Goal: Information Seeking & Learning: Learn about a topic

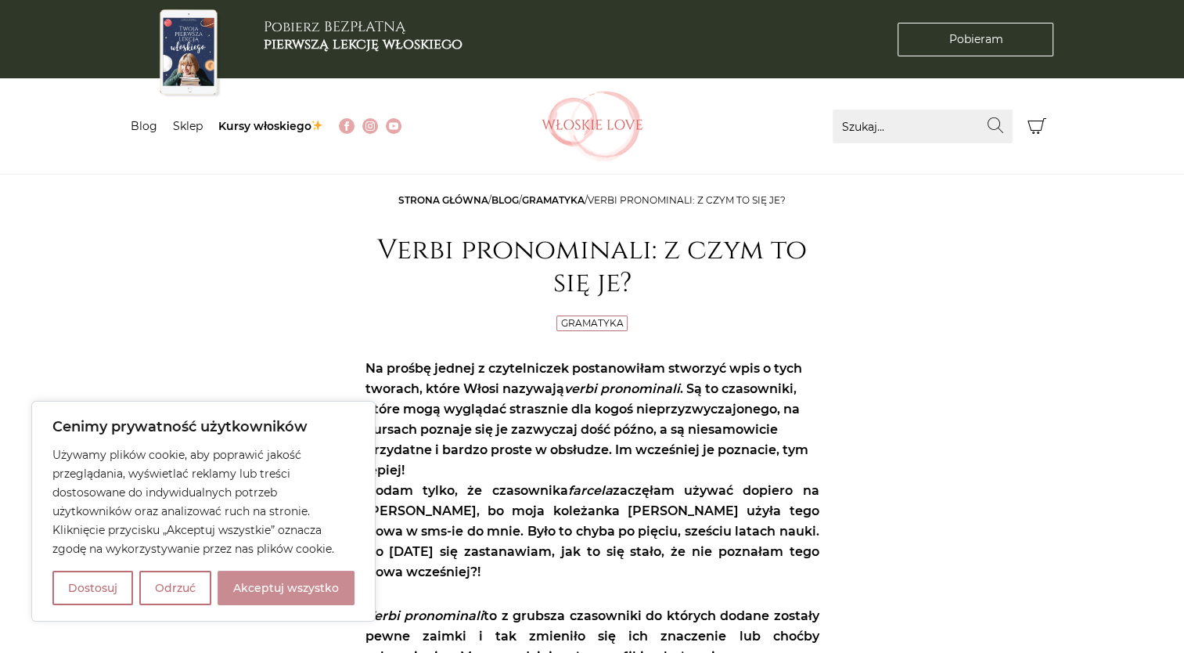
click at [268, 591] on button "Akceptuj wszystko" at bounding box center [286, 587] width 137 height 34
checkbox input "true"
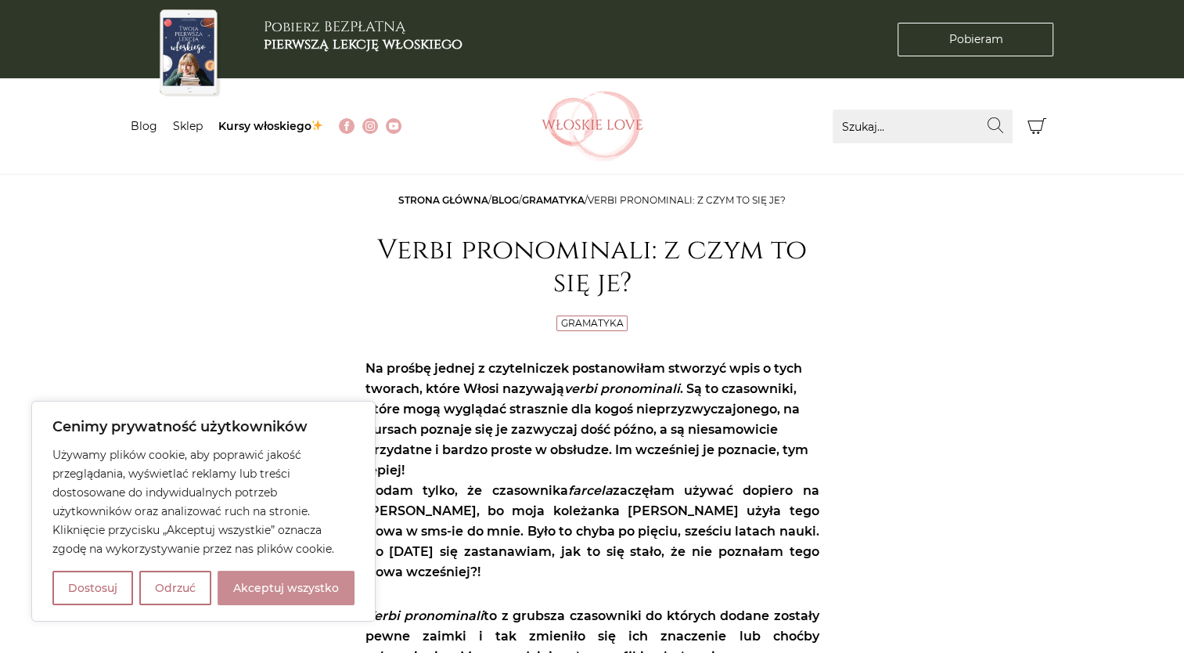
checkbox input "true"
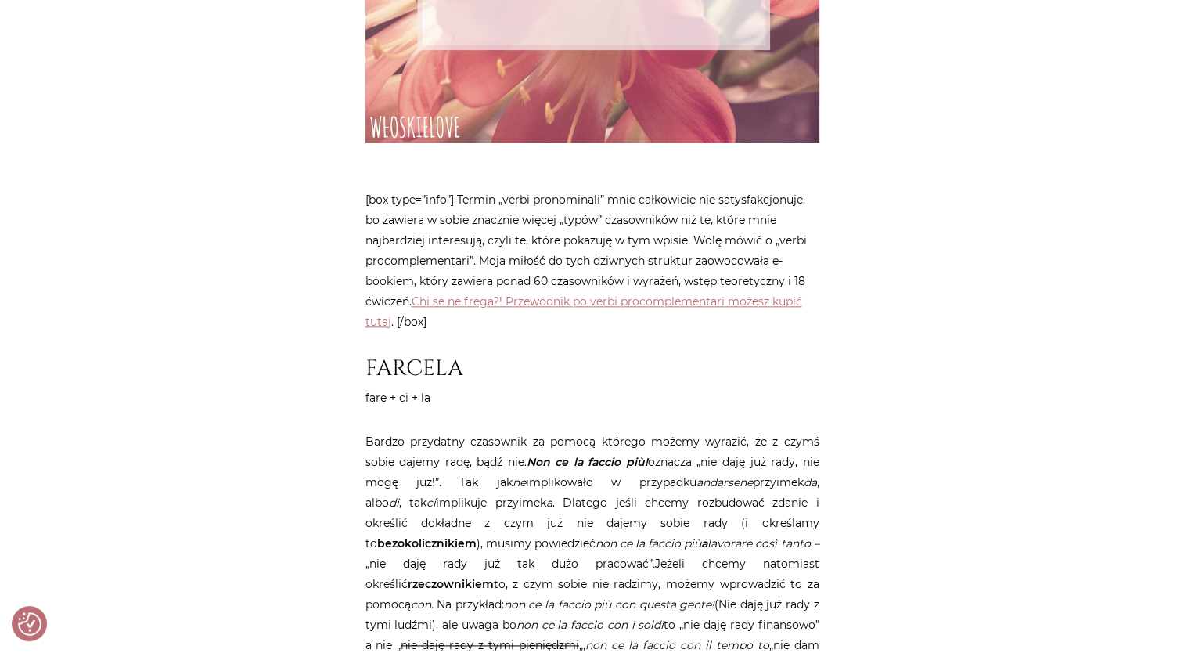
scroll to position [2644, 0]
